Goal: Information Seeking & Learning: Compare options

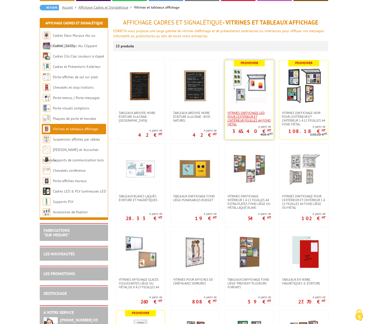
scroll to position [47, 0]
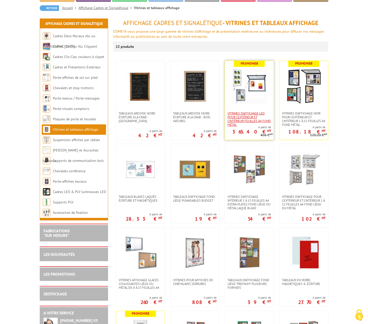
click at [244, 113] on span "Vitrines d'affichage LED pour l'extérieur et l'intérieur feuilles A4 fond métal" at bounding box center [250, 118] width 44 height 15
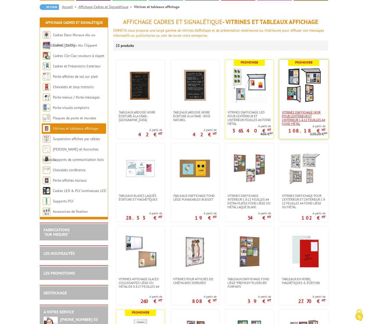
click at [299, 124] on span "VITRINES D'AFFICHAGE NOIR POUR L'EXTÉRIEUR ET L'INTÉRIEUR 1 À 12 FEUILLES A4 FO…" at bounding box center [304, 117] width 44 height 15
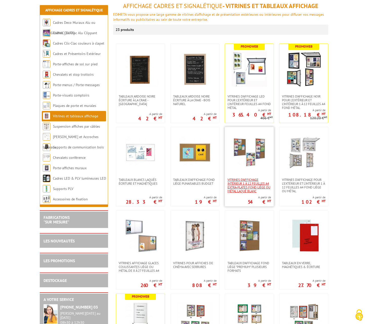
scroll to position [63, 0]
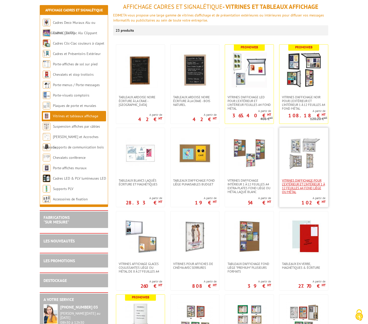
click at [313, 184] on span "Vitrines d'affichage pour l'extérieur et l'intérieur 1 à 12 feuilles A4 fond li…" at bounding box center [304, 185] width 44 height 15
